Goal: Go to known website: Access a specific website the user already knows

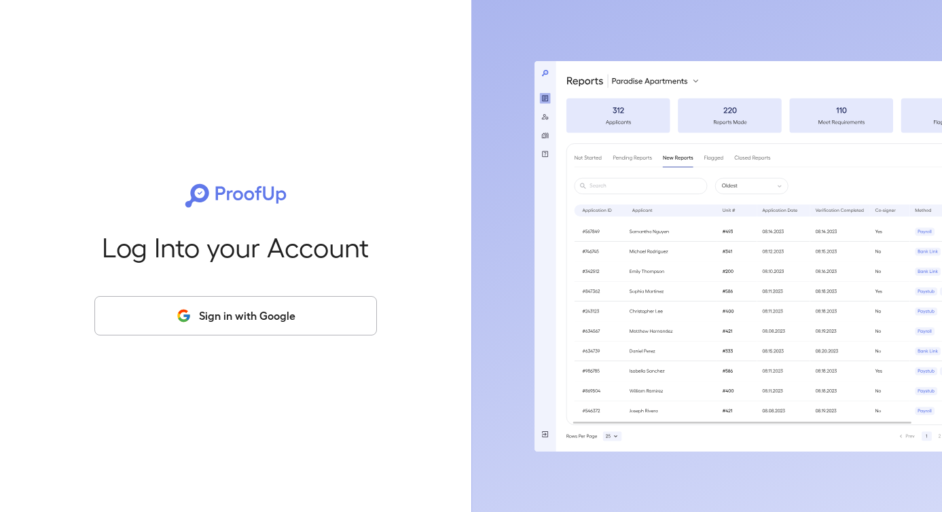
click at [290, 323] on button "Sign in with Google" at bounding box center [235, 315] width 282 height 39
